Goal: Transaction & Acquisition: Purchase product/service

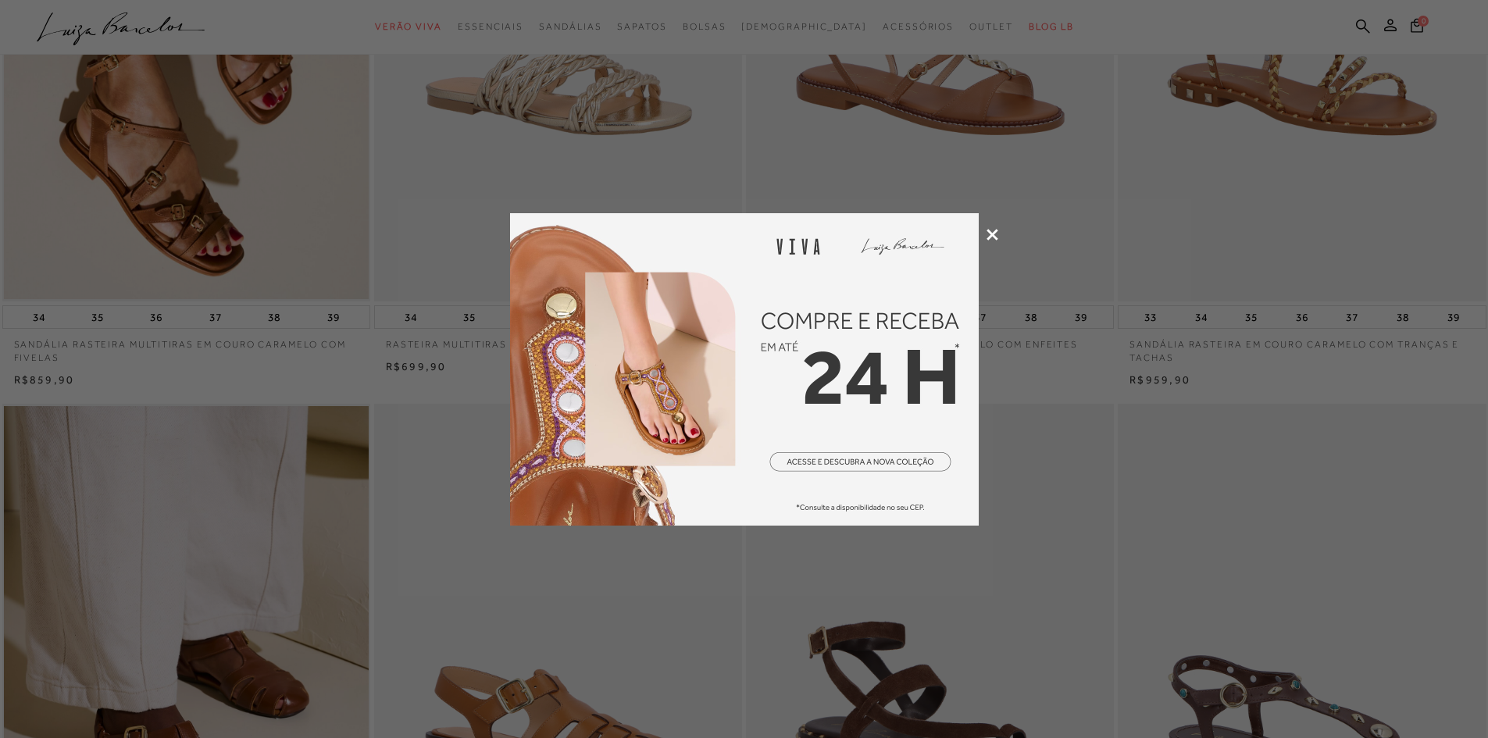
click at [994, 237] on icon at bounding box center [993, 235] width 12 height 12
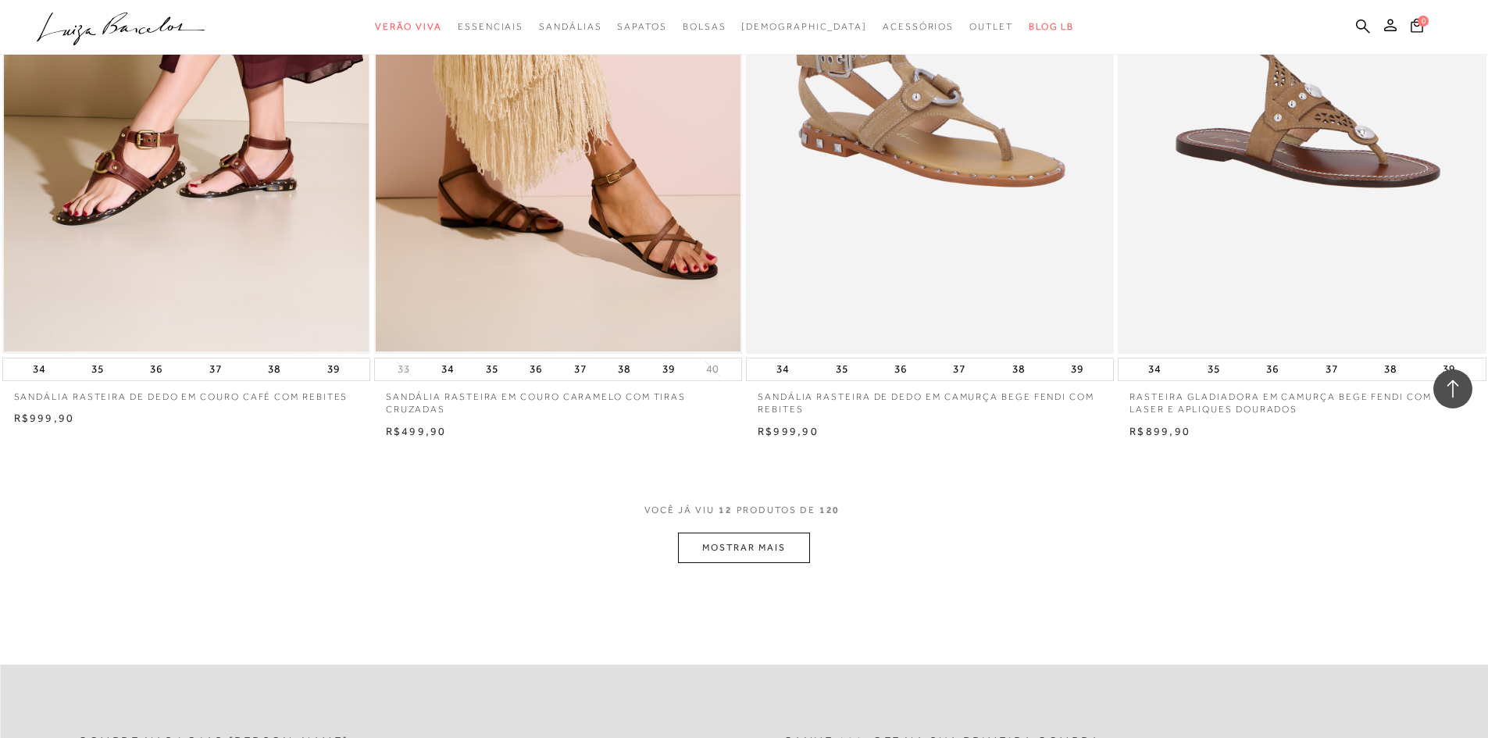
scroll to position [1640, 0]
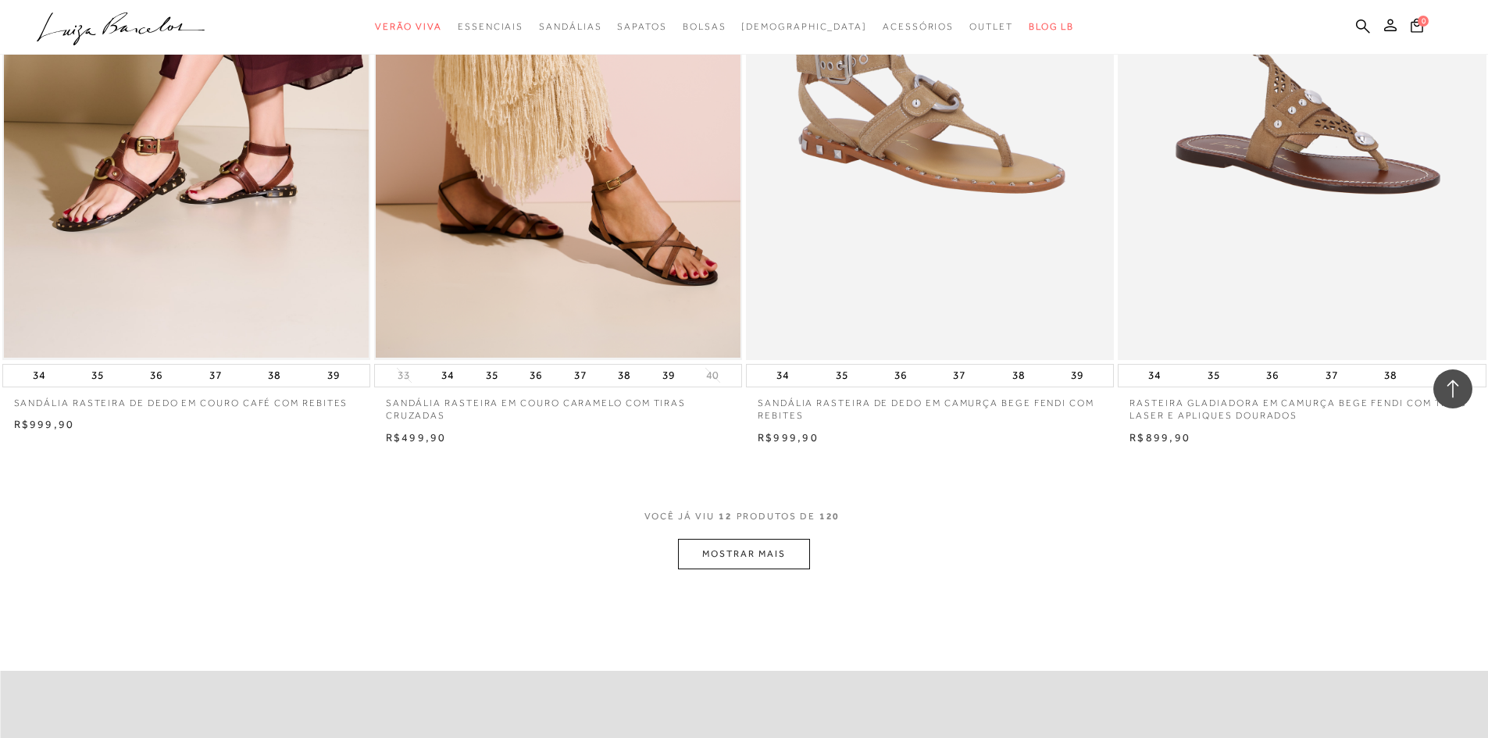
click at [744, 551] on button "MOSTRAR MAIS" at bounding box center [743, 554] width 131 height 30
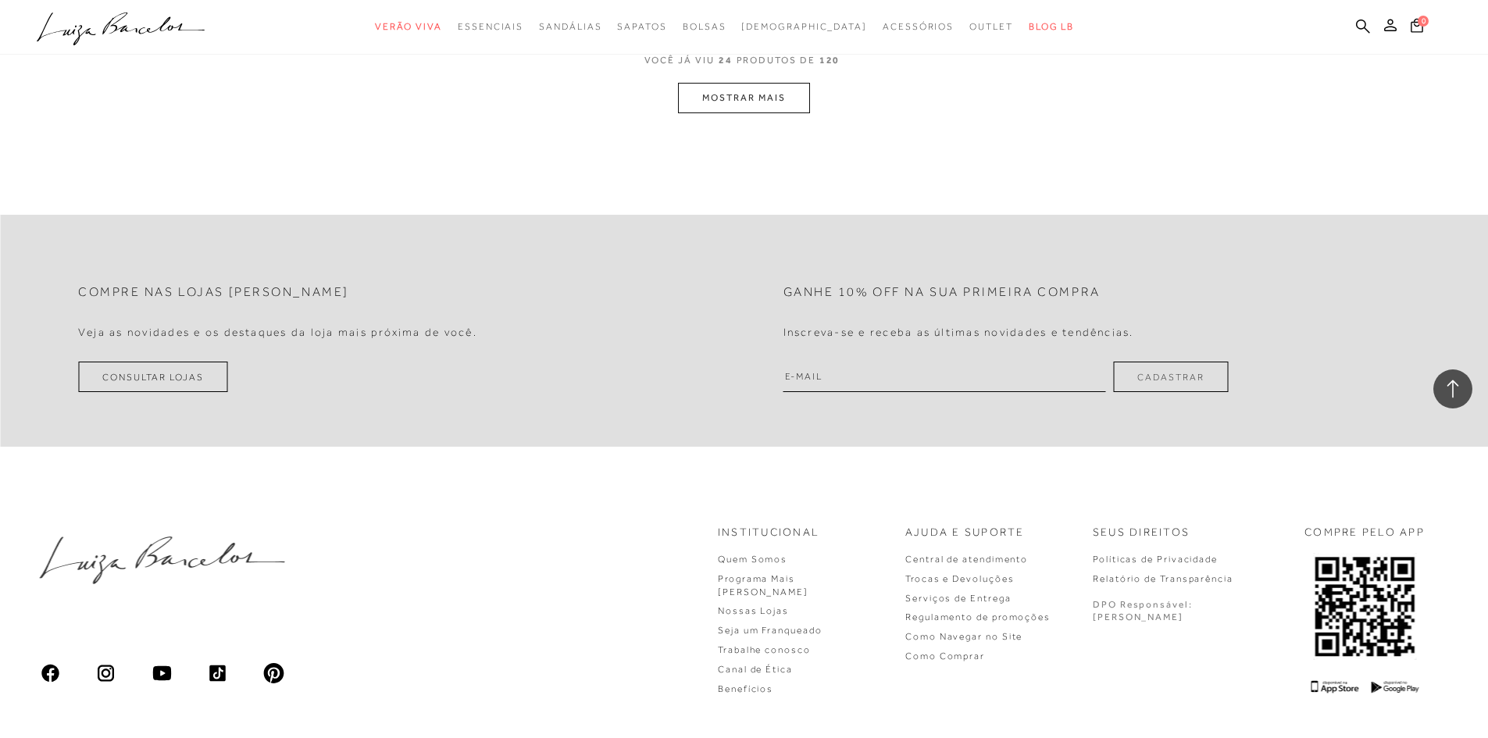
scroll to position [4062, 0]
click at [716, 90] on button "MOSTRAR MAIS" at bounding box center [743, 94] width 131 height 30
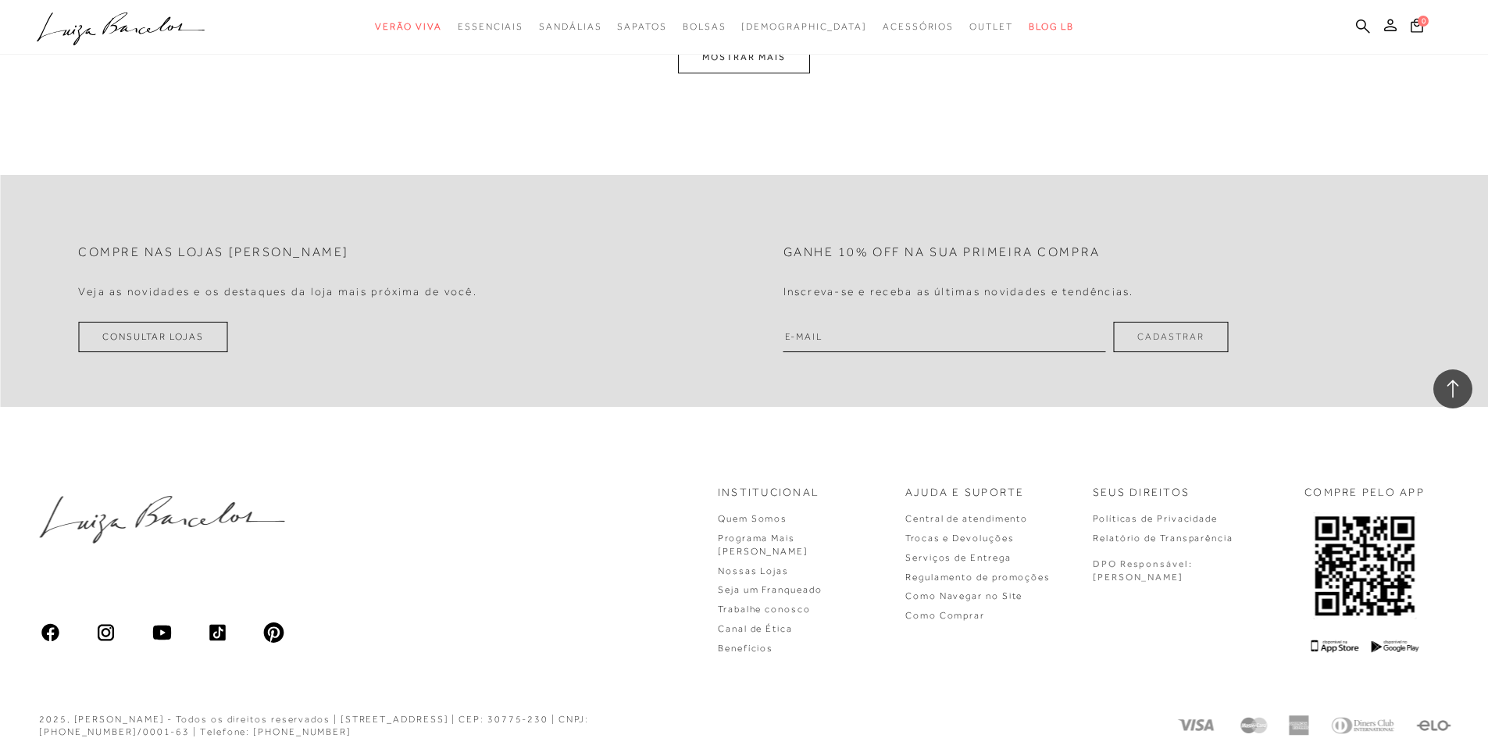
scroll to position [6078, 0]
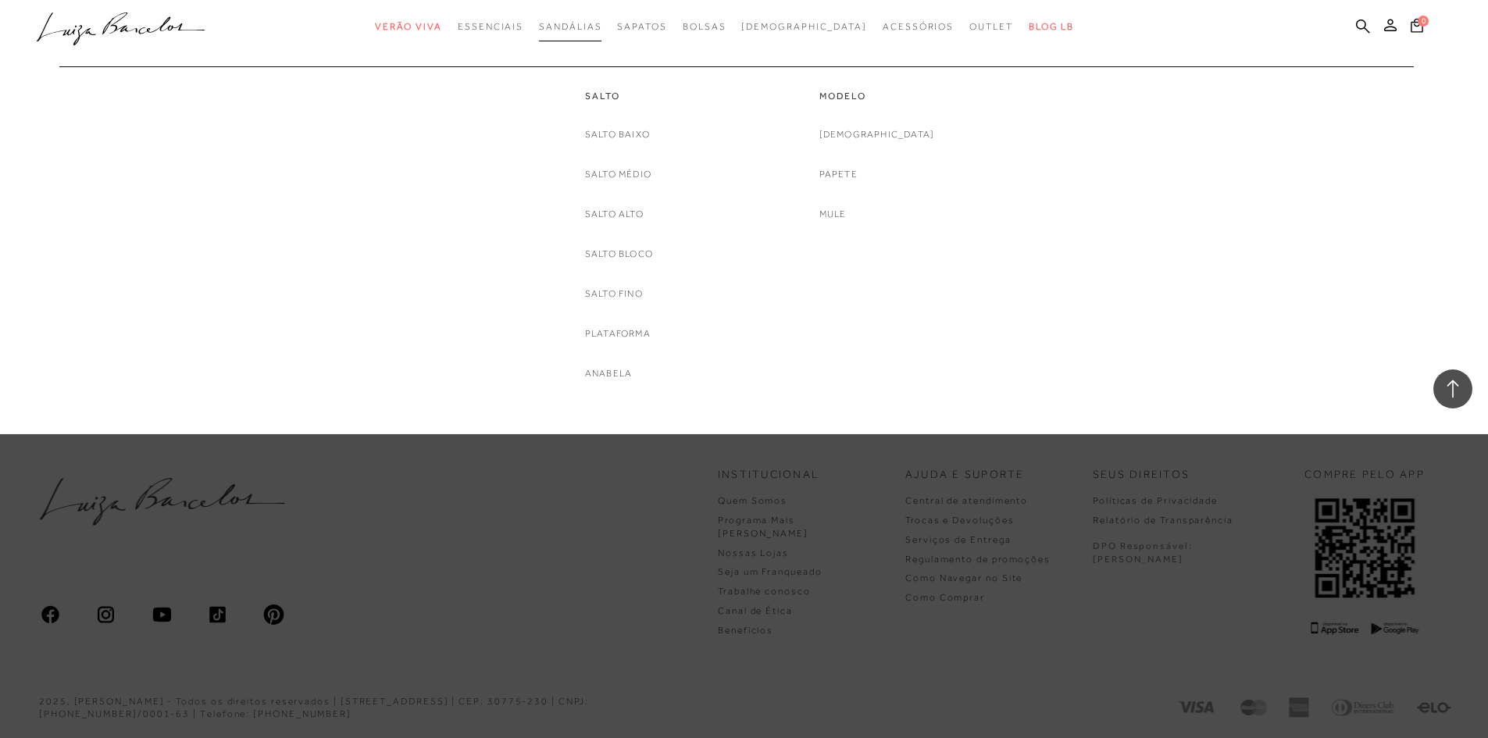
click at [600, 26] on span "Sandálias" at bounding box center [570, 26] width 62 height 11
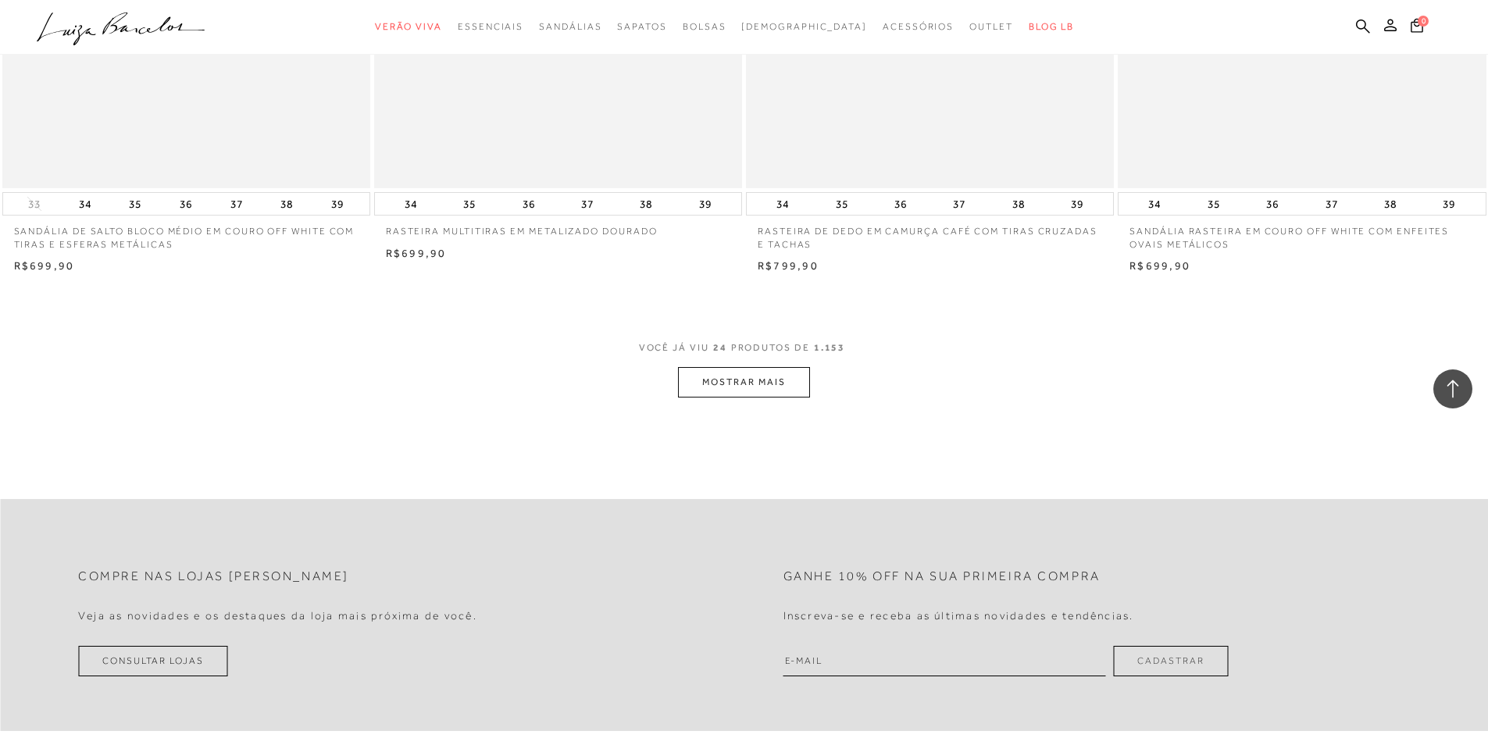
scroll to position [3750, 0]
